Goal: Transaction & Acquisition: Purchase product/service

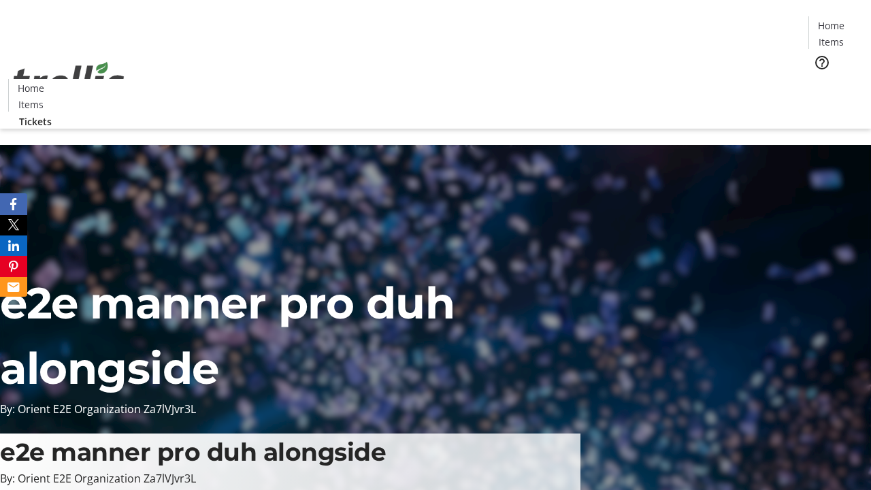
click at [819, 79] on span "Tickets" at bounding box center [835, 86] width 33 height 14
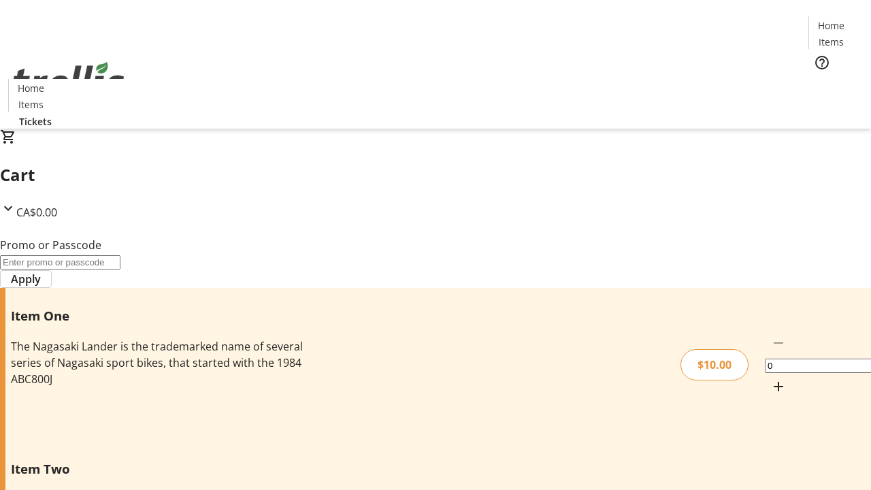
click at [770, 378] on mat-icon "Increment by one" at bounding box center [778, 386] width 16 height 16
type input "1"
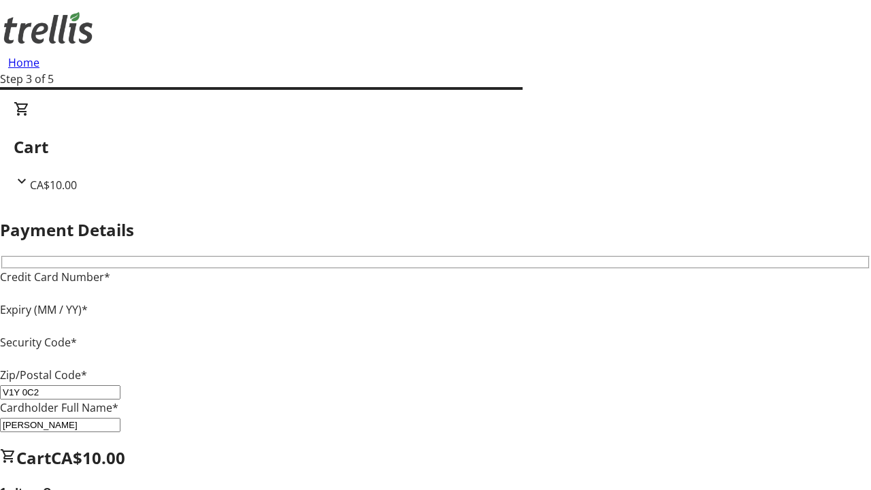
type input "V1Y 0C2"
